Goal: Information Seeking & Learning: Learn about a topic

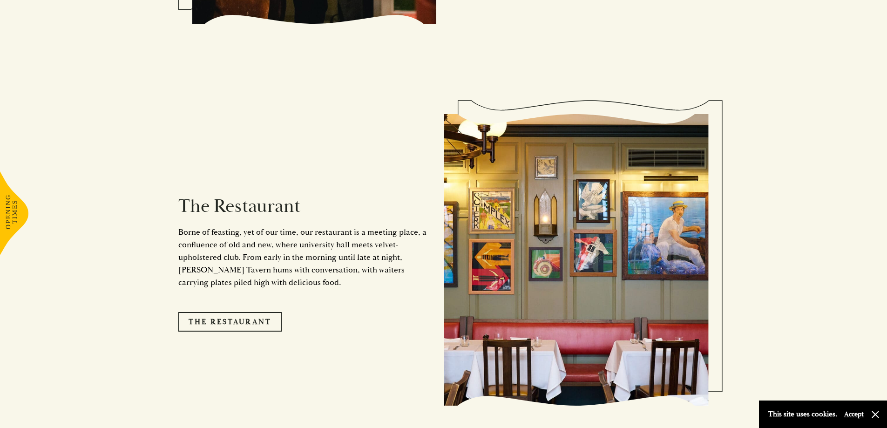
scroll to position [885, 0]
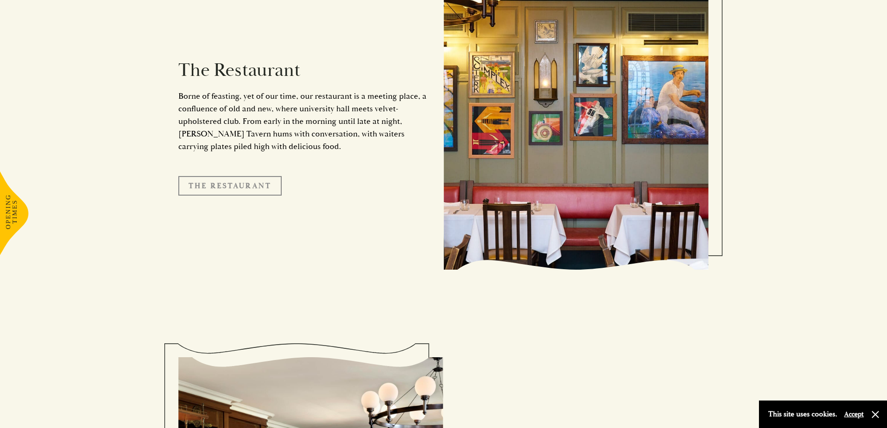
drag, startPoint x: 239, startPoint y: 167, endPoint x: 235, endPoint y: 174, distance: 8.3
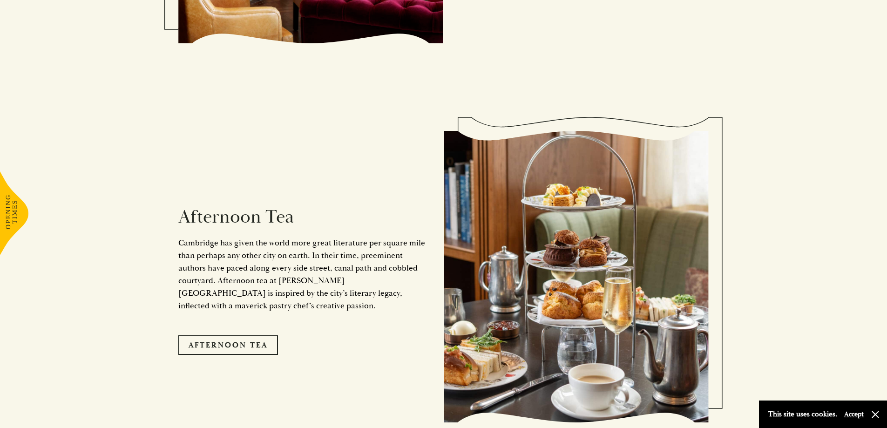
scroll to position [1630, 0]
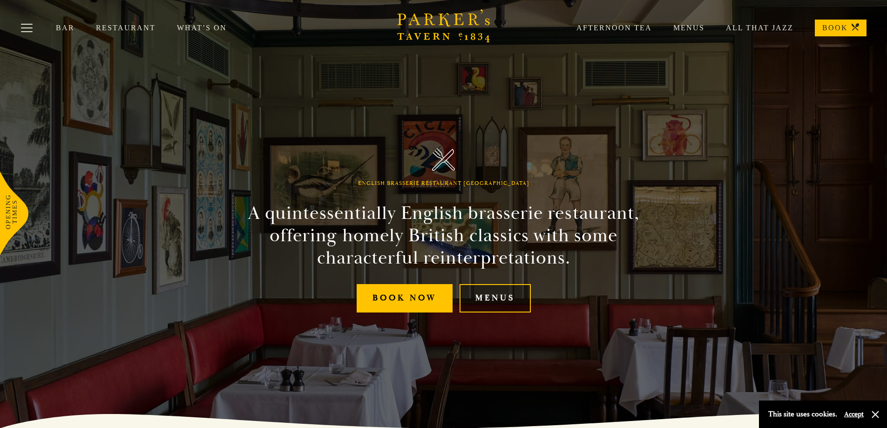
click at [503, 291] on link "Menus" at bounding box center [495, 298] width 71 height 28
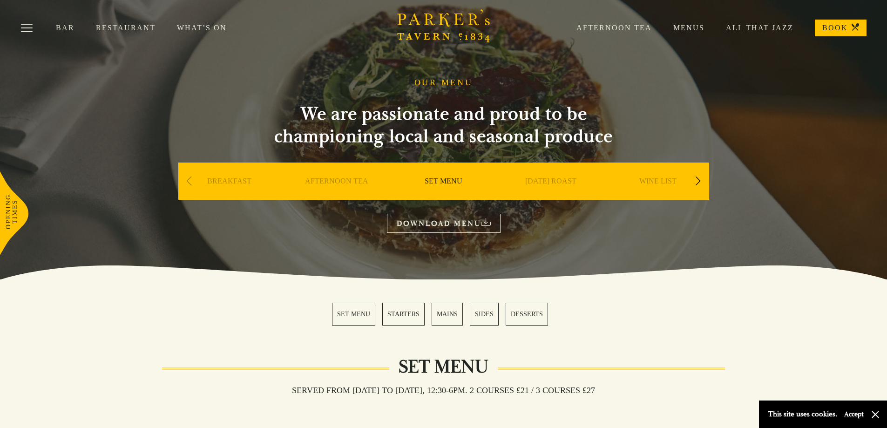
click at [190, 172] on div "Previous slide" at bounding box center [189, 181] width 13 height 20
drag, startPoint x: 190, startPoint y: 175, endPoint x: 187, endPoint y: 180, distance: 5.8
click at [187, 180] on div "Previous slide" at bounding box center [189, 181] width 13 height 20
click at [188, 181] on div "Previous slide" at bounding box center [189, 181] width 13 height 20
click at [189, 184] on div "Previous slide" at bounding box center [189, 181] width 13 height 20
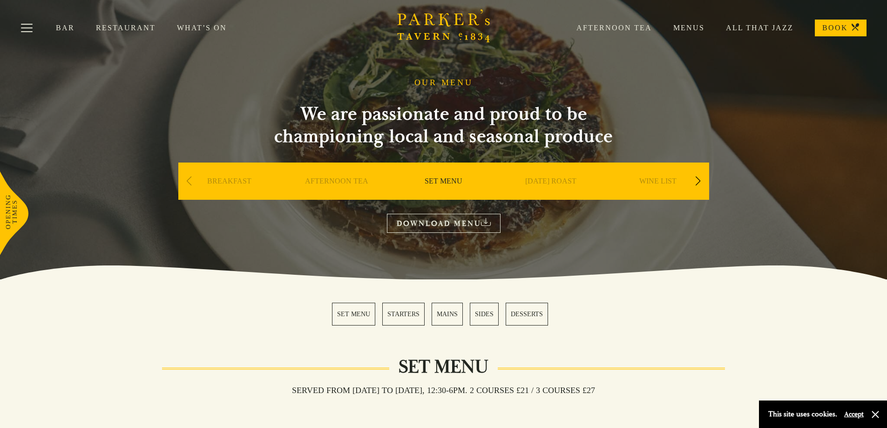
click at [214, 183] on link "BREAKFAST" at bounding box center [229, 195] width 44 height 37
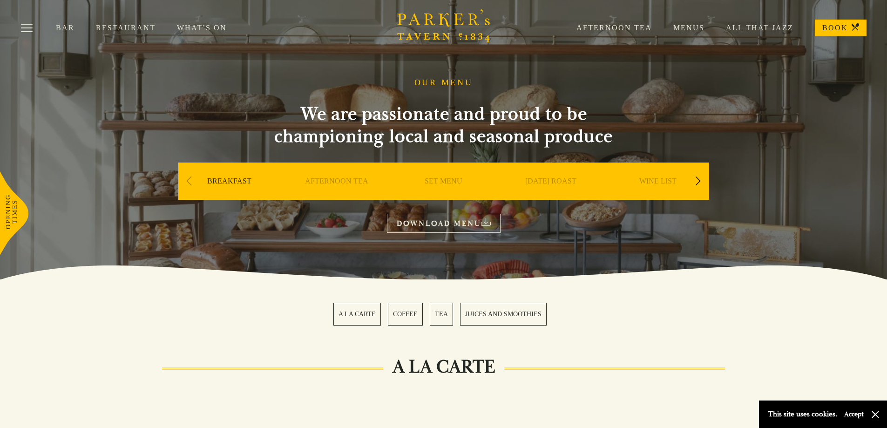
click at [450, 178] on link "SET MENU" at bounding box center [444, 195] width 38 height 37
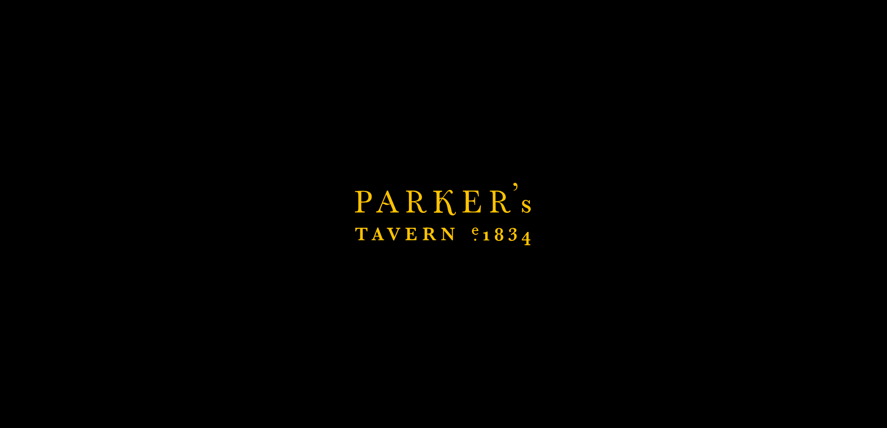
scroll to position [93, 0]
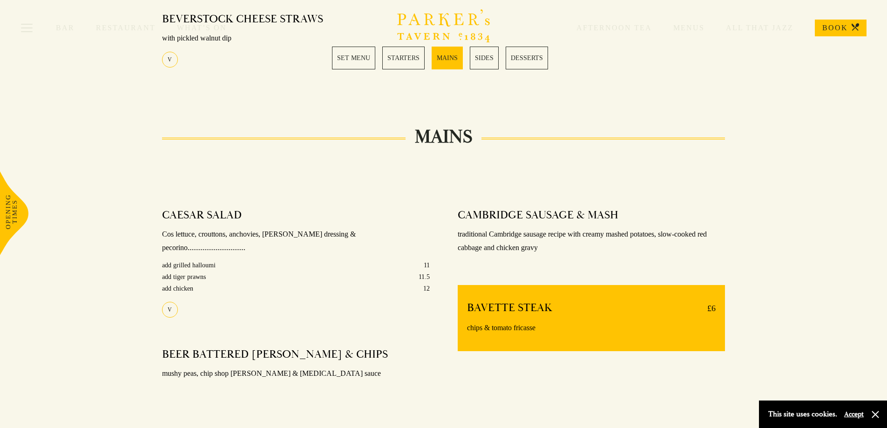
scroll to position [652, 0]
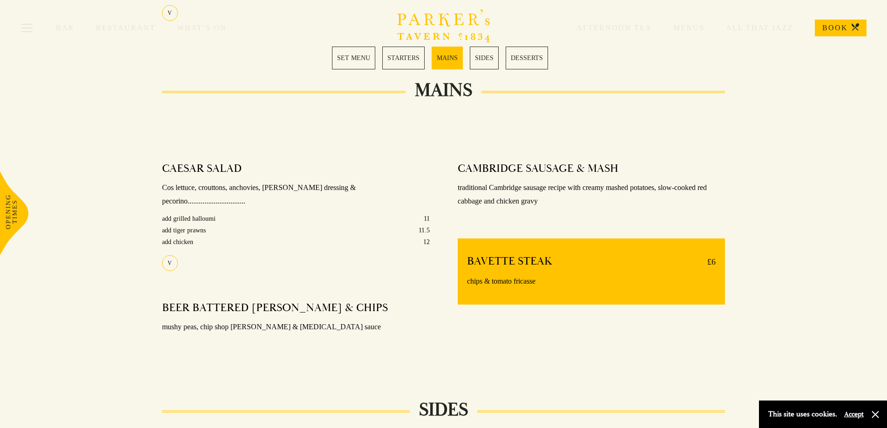
click at [420, 329] on div "CAESAR SALAD Cos lettuce, crouttons, anchovies, caesar dressing & pecorino.....…" at bounding box center [296, 259] width 296 height 209
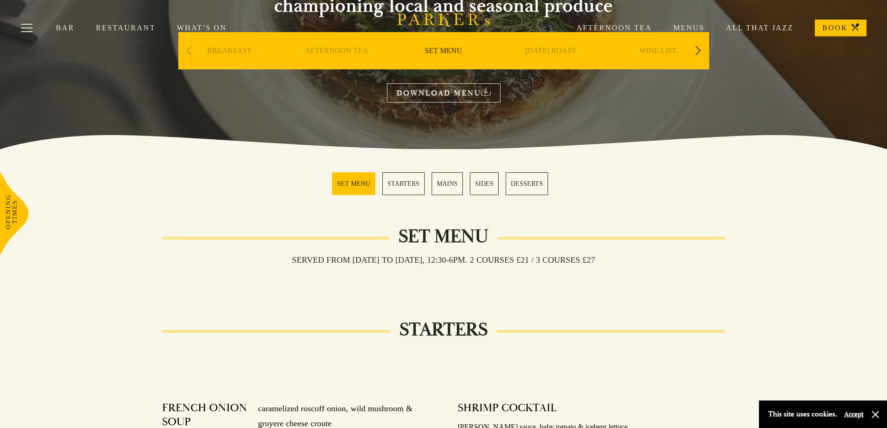
scroll to position [0, 0]
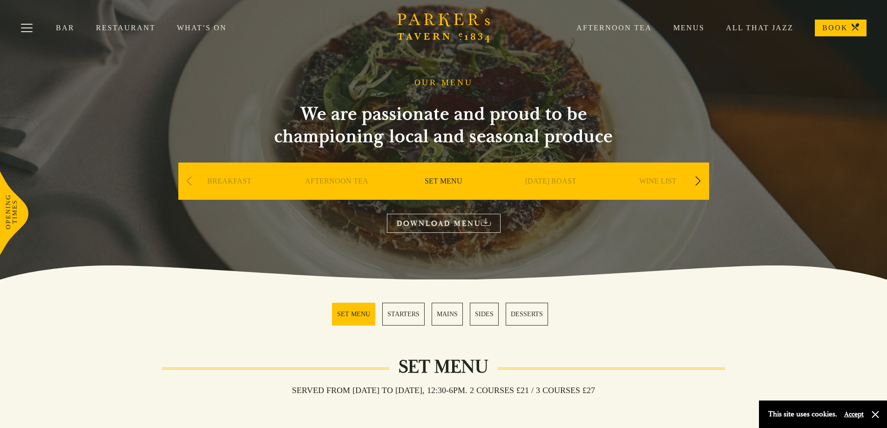
click at [542, 185] on link "[DATE] ROAST" at bounding box center [550, 195] width 51 height 37
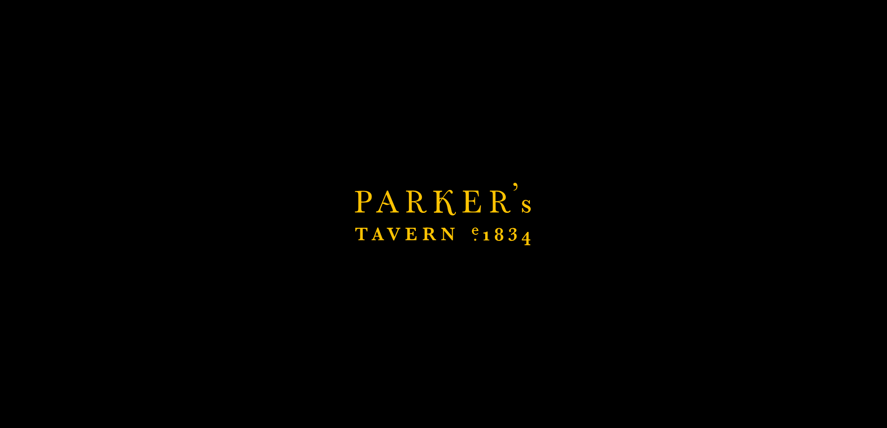
scroll to position [93, 0]
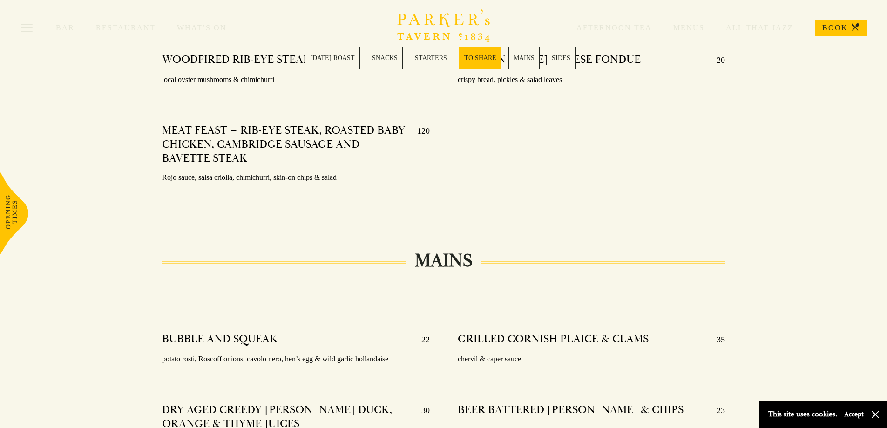
scroll to position [1304, 0]
